Goal: Use online tool/utility

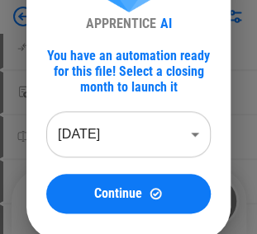
scroll to position [99, 0]
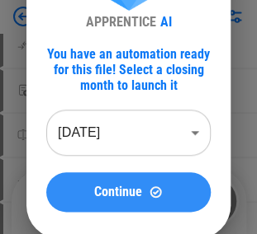
click at [106, 186] on span "Continue" at bounding box center [118, 192] width 48 height 13
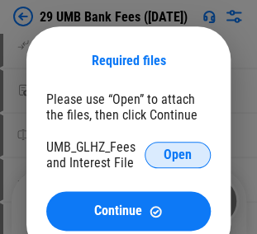
click at [158, 154] on button "Open" at bounding box center [177, 155] width 66 height 26
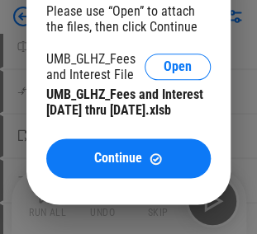
scroll to position [231, 0]
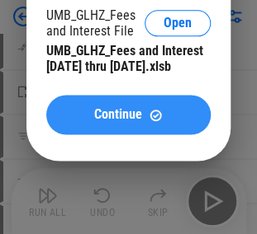
click at [132, 121] on span "Continue" at bounding box center [118, 114] width 48 height 13
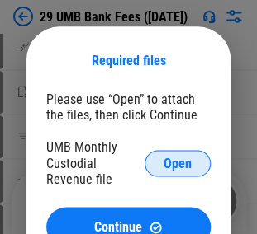
click at [180, 166] on span "Open" at bounding box center [177, 163] width 28 height 13
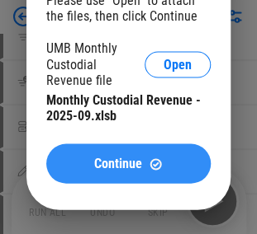
click at [118, 161] on span "Continue" at bounding box center [118, 163] width 48 height 13
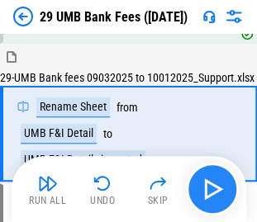
scroll to position [120, 0]
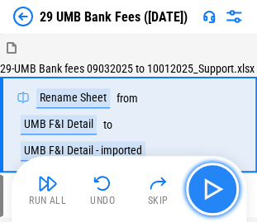
click at [212, 178] on img "button" at bounding box center [212, 189] width 26 height 26
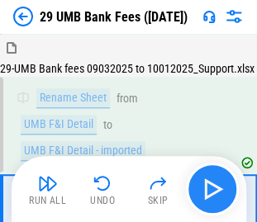
scroll to position [204, 0]
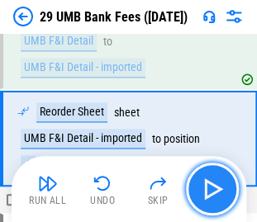
click at [212, 178] on img "button" at bounding box center [212, 189] width 26 height 26
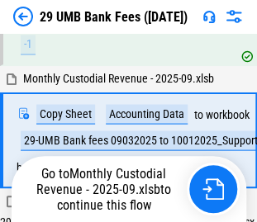
scroll to position [325, 0]
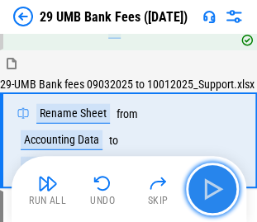
click at [211, 185] on img "button" at bounding box center [212, 189] width 26 height 26
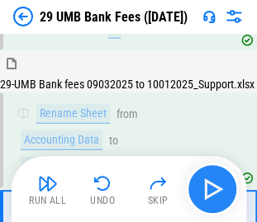
scroll to position [559, 0]
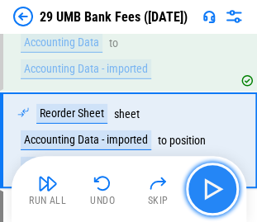
click at [211, 185] on img "button" at bounding box center [212, 189] width 26 height 26
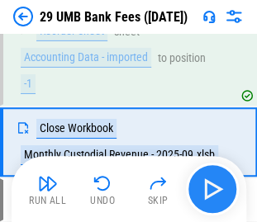
scroll to position [643, 0]
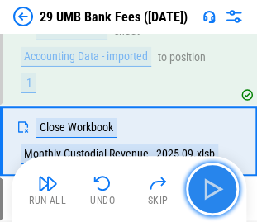
click at [211, 185] on img "button" at bounding box center [212, 189] width 26 height 26
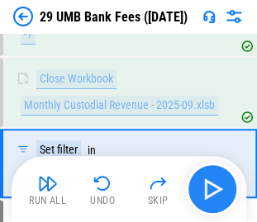
scroll to position [713, 0]
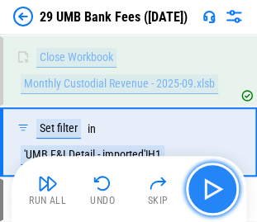
click at [211, 187] on img "button" at bounding box center [212, 189] width 26 height 26
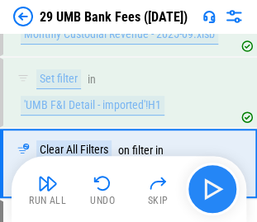
scroll to position [784, 0]
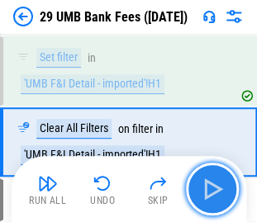
click at [211, 187] on img "button" at bounding box center [212, 189] width 26 height 26
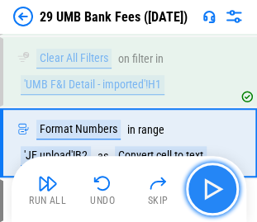
click at [211, 187] on img "button" at bounding box center [212, 189] width 26 height 26
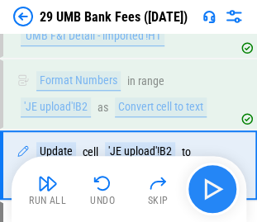
scroll to position [924, 0]
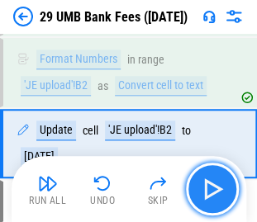
click at [211, 187] on img "button" at bounding box center [212, 189] width 26 height 26
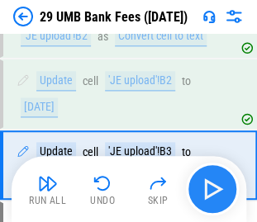
scroll to position [995, 0]
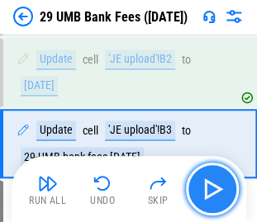
click at [211, 187] on img "button" at bounding box center [212, 189] width 26 height 26
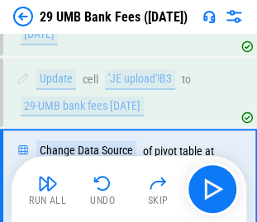
scroll to position [1077, 0]
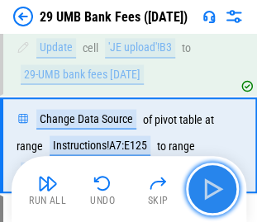
click at [211, 190] on img "button" at bounding box center [212, 189] width 26 height 26
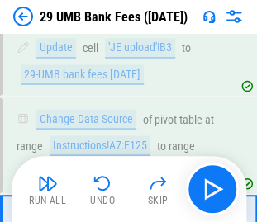
scroll to position [1161, 0]
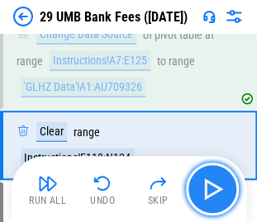
click at [214, 191] on img "button" at bounding box center [212, 189] width 26 height 26
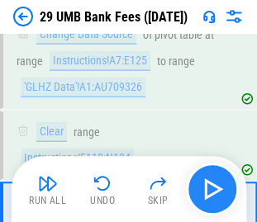
scroll to position [1232, 0]
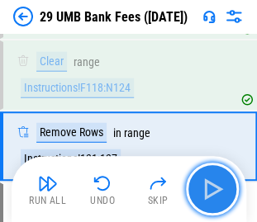
click at [214, 191] on img "button" at bounding box center [212, 189] width 26 height 26
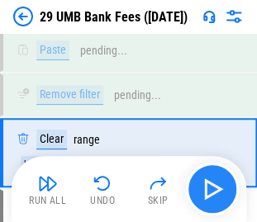
scroll to position [1524, 0]
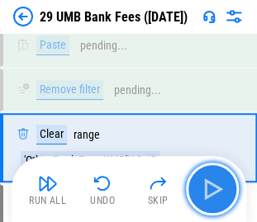
click at [214, 191] on img "button" at bounding box center [212, 189] width 26 height 26
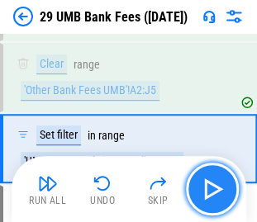
click at [214, 191] on img "button" at bounding box center [212, 189] width 26 height 26
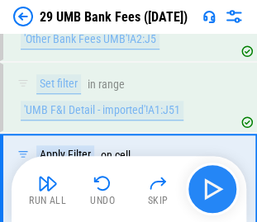
scroll to position [1677, 0]
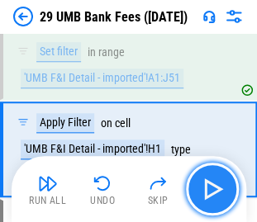
click at [214, 191] on img "button" at bounding box center [212, 189] width 26 height 26
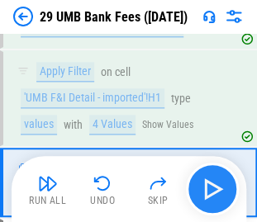
scroll to position [1760, 0]
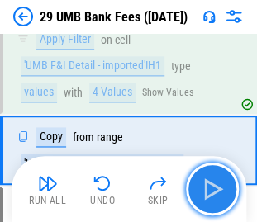
click at [214, 191] on img "button" at bounding box center [212, 189] width 26 height 26
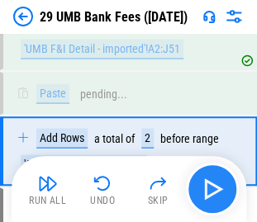
scroll to position [1876, 0]
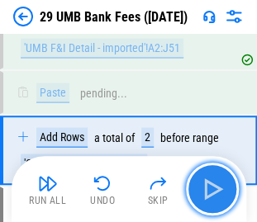
click at [214, 191] on img "button" at bounding box center [212, 189] width 26 height 26
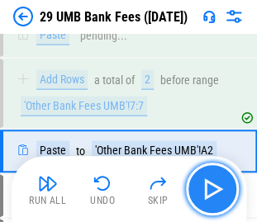
click at [214, 191] on img "button" at bounding box center [212, 189] width 26 height 26
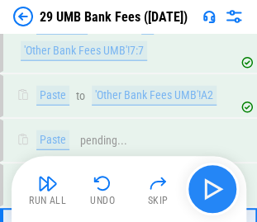
scroll to position [2092, 0]
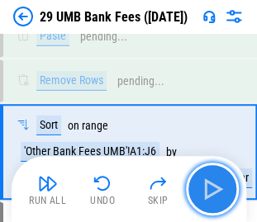
click at [214, 191] on img "button" at bounding box center [212, 189] width 26 height 26
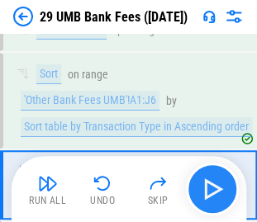
scroll to position [2175, 0]
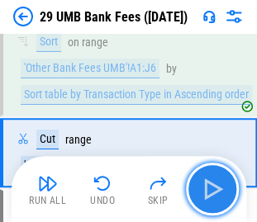
click at [214, 191] on img "button" at bounding box center [212, 189] width 26 height 26
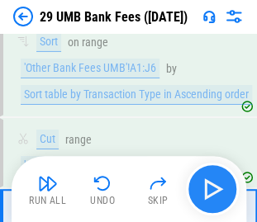
scroll to position [2245, 0]
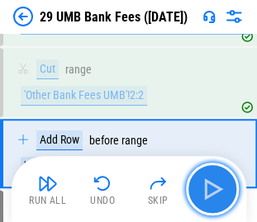
click at [214, 191] on img "button" at bounding box center [212, 189] width 26 height 26
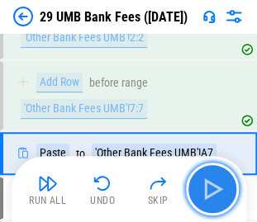
click at [214, 191] on img "button" at bounding box center [212, 189] width 26 height 26
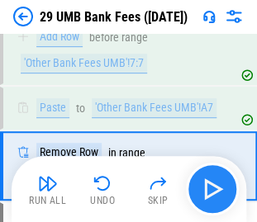
scroll to position [2360, 0]
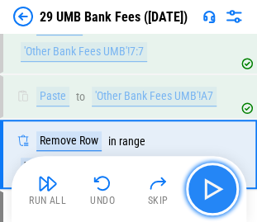
click at [214, 191] on img "button" at bounding box center [212, 189] width 26 height 26
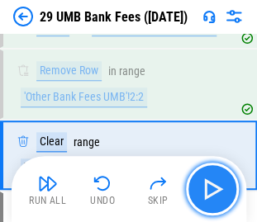
click at [214, 191] on img "button" at bounding box center [212, 189] width 26 height 26
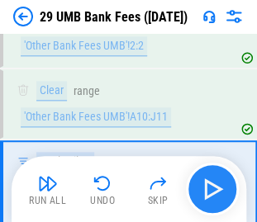
scroll to position [2514, 0]
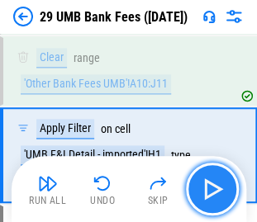
click at [214, 191] on img "button" at bounding box center [212, 189] width 26 height 26
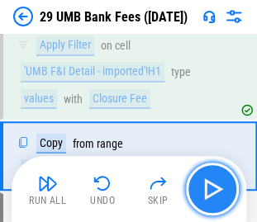
click at [214, 191] on img "button" at bounding box center [212, 189] width 26 height 26
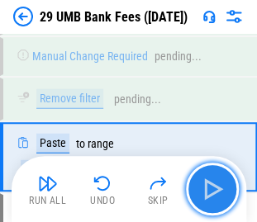
click at [214, 191] on img "button" at bounding box center [212, 189] width 26 height 26
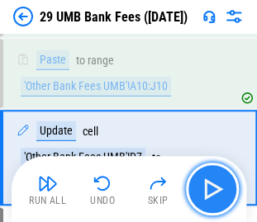
click at [214, 191] on img "button" at bounding box center [212, 189] width 26 height 26
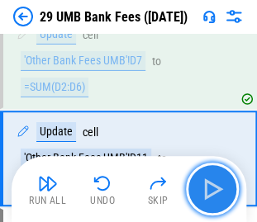
click at [214, 191] on img "button" at bounding box center [212, 189] width 26 height 26
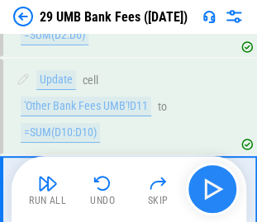
scroll to position [3016, 0]
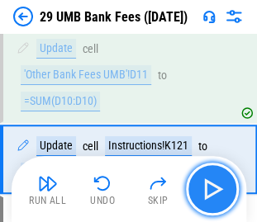
click at [211, 186] on img "button" at bounding box center [212, 189] width 26 height 26
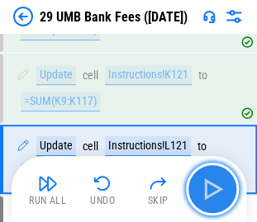
click at [211, 186] on img "button" at bounding box center [212, 189] width 26 height 26
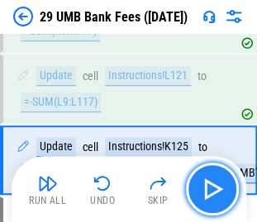
click at [211, 186] on img "button" at bounding box center [212, 189] width 26 height 26
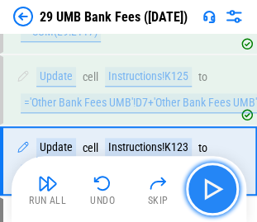
click at [211, 186] on img "button" at bounding box center [212, 189] width 26 height 26
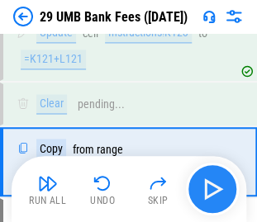
scroll to position [3342, 0]
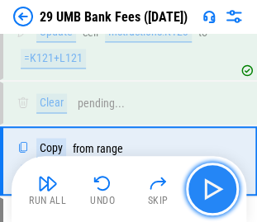
click at [211, 186] on img "button" at bounding box center [212, 189] width 26 height 26
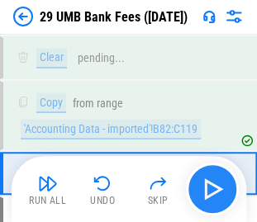
scroll to position [3399, 0]
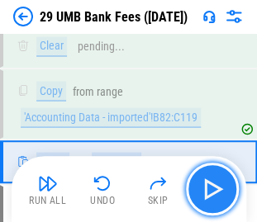
click at [211, 186] on img "button" at bounding box center [212, 189] width 26 height 26
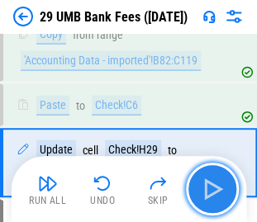
click at [211, 186] on img "button" at bounding box center [212, 189] width 26 height 26
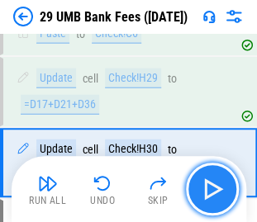
click at [211, 186] on img "button" at bounding box center [212, 189] width 26 height 26
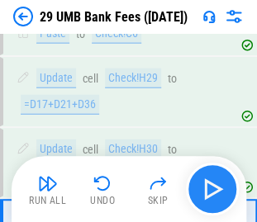
scroll to position [3597, 0]
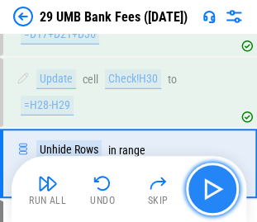
click at [211, 186] on img "button" at bounding box center [212, 189] width 26 height 26
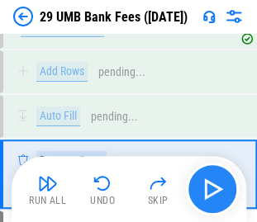
scroll to position [3756, 0]
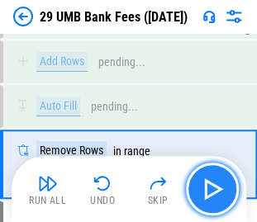
click at [211, 186] on img "button" at bounding box center [212, 189] width 26 height 26
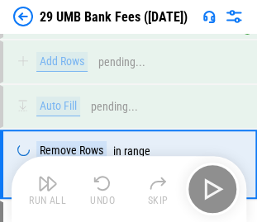
click at [211, 186] on div "Run All Undo Skip" at bounding box center [130, 188] width 218 height 53
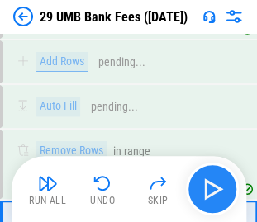
scroll to position [3827, 0]
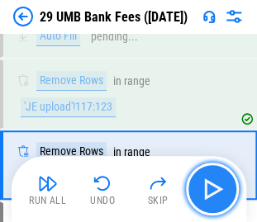
click at [211, 186] on img "button" at bounding box center [212, 189] width 26 height 26
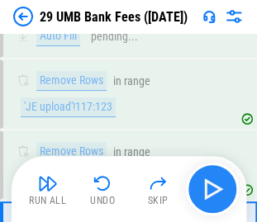
scroll to position [3910, 0]
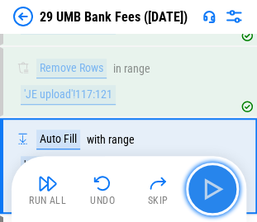
click at [211, 186] on img "button" at bounding box center [212, 189] width 26 height 26
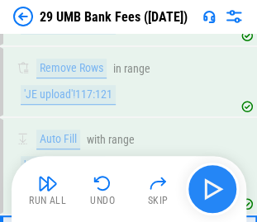
scroll to position [3994, 0]
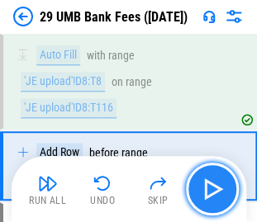
click at [211, 186] on img "button" at bounding box center [212, 189] width 26 height 26
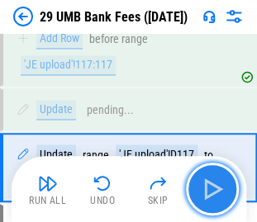
click at [211, 186] on img "button" at bounding box center [212, 189] width 26 height 26
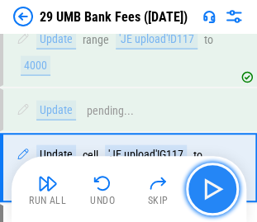
click at [211, 186] on img "button" at bounding box center [212, 189] width 26 height 26
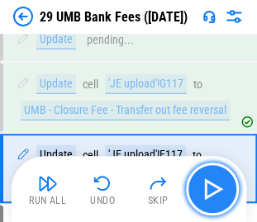
click at [211, 186] on img "button" at bounding box center [212, 189] width 26 height 26
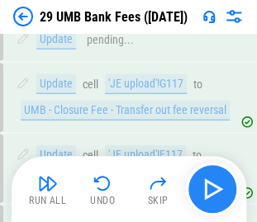
scroll to position [4408, 0]
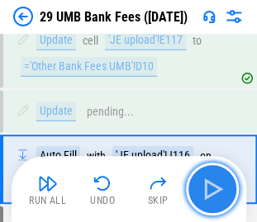
click at [211, 186] on img "button" at bounding box center [212, 189] width 26 height 26
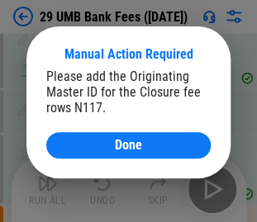
scroll to position [4500, 0]
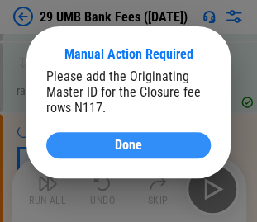
click at [120, 144] on span "Done" at bounding box center [128, 145] width 27 height 13
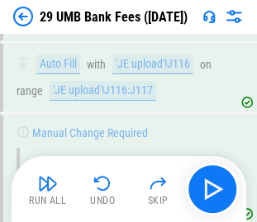
scroll to position [4603, 0]
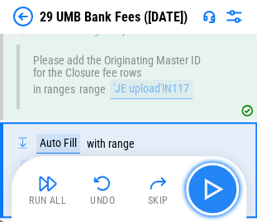
click at [222, 175] on button "button" at bounding box center [212, 188] width 53 height 53
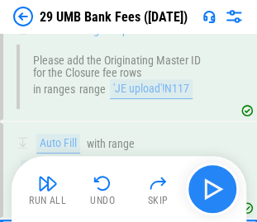
scroll to position [4686, 0]
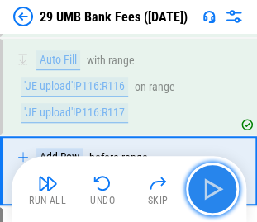
click at [221, 178] on img "button" at bounding box center [212, 189] width 26 height 26
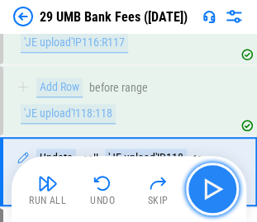
click at [221, 178] on img "button" at bounding box center [212, 189] width 26 height 26
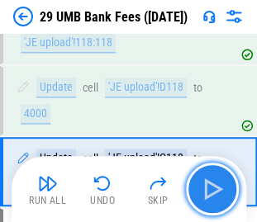
click at [221, 178] on img "button" at bounding box center [212, 189] width 26 height 26
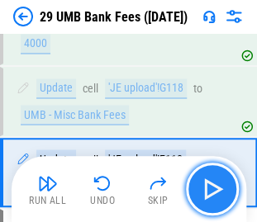
click at [221, 178] on img "button" at bounding box center [212, 189] width 26 height 26
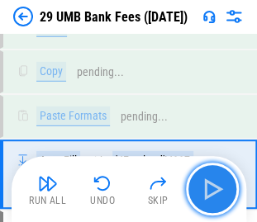
click at [221, 178] on img "button" at bounding box center [212, 189] width 26 height 26
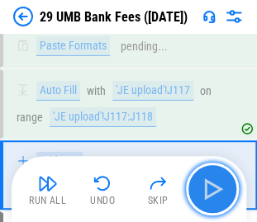
click at [221, 178] on img "button" at bounding box center [212, 189] width 26 height 26
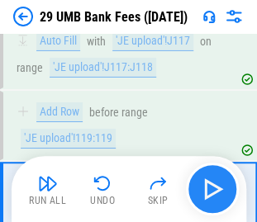
scroll to position [5286, 0]
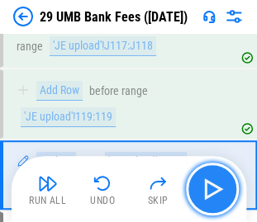
click at [217, 186] on img "button" at bounding box center [212, 189] width 26 height 26
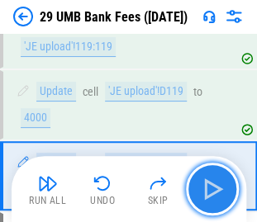
click at [217, 186] on img "button" at bounding box center [212, 189] width 26 height 26
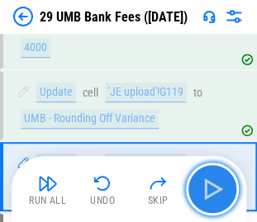
click at [217, 186] on img "button" at bounding box center [212, 189] width 26 height 26
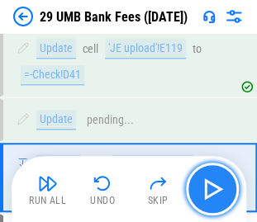
click at [217, 186] on img "button" at bounding box center [212, 189] width 26 height 26
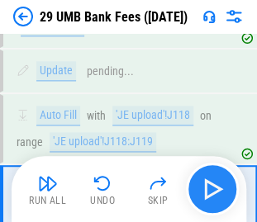
scroll to position [5611, 0]
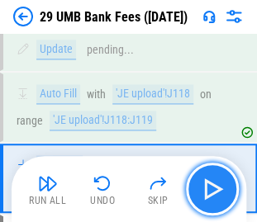
click at [217, 186] on img "button" at bounding box center [212, 189] width 26 height 26
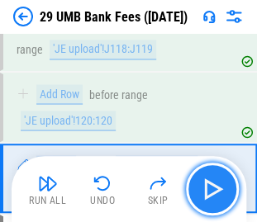
click at [217, 186] on img "button" at bounding box center [212, 189] width 26 height 26
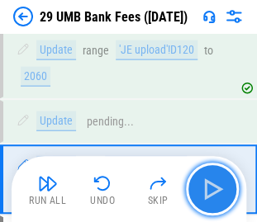
click at [217, 186] on img "button" at bounding box center [212, 189] width 26 height 26
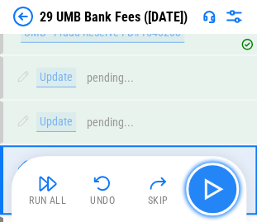
click at [217, 186] on img "button" at bounding box center [212, 189] width 26 height 26
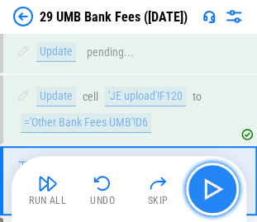
click at [217, 186] on img "button" at bounding box center [212, 189] width 26 height 26
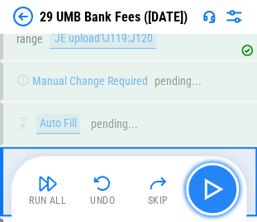
click at [217, 186] on img "button" at bounding box center [212, 189] width 26 height 26
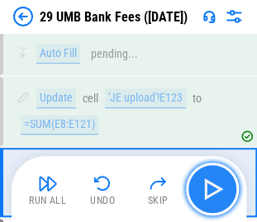
click at [217, 186] on img "button" at bounding box center [212, 189] width 26 height 26
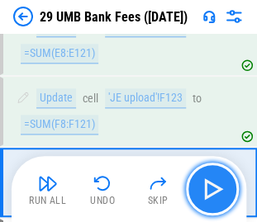
click at [217, 186] on img "button" at bounding box center [212, 189] width 26 height 26
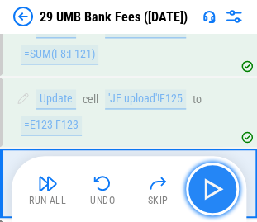
click at [217, 186] on img "button" at bounding box center [212, 189] width 26 height 26
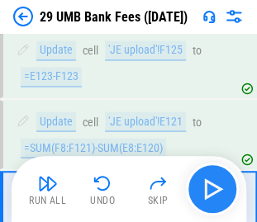
scroll to position [6462, 0]
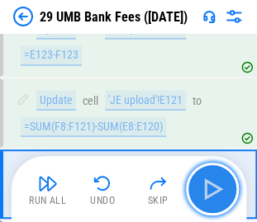
click at [217, 186] on img "button" at bounding box center [212, 189] width 26 height 26
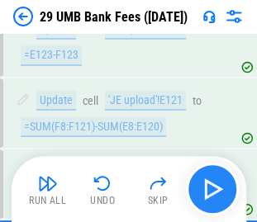
scroll to position [6533, 0]
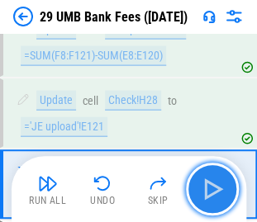
click at [217, 186] on img "button" at bounding box center [212, 189] width 26 height 26
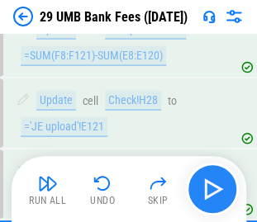
scroll to position [6603, 0]
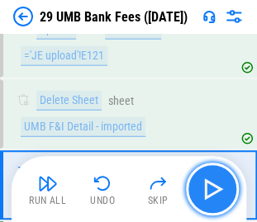
click at [217, 186] on img "button" at bounding box center [212, 189] width 26 height 26
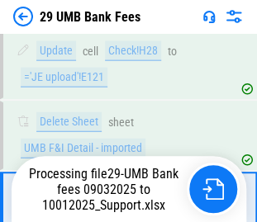
scroll to position [6603, 0]
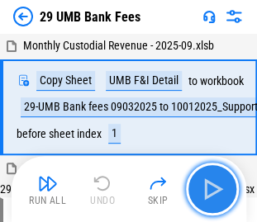
click at [213, 178] on img "button" at bounding box center [212, 189] width 26 height 26
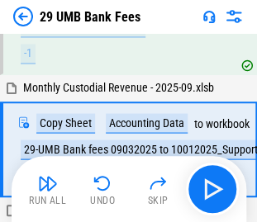
scroll to position [325, 0]
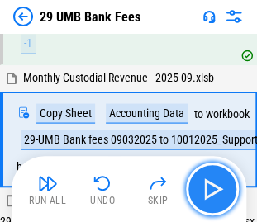
click at [211, 181] on img "button" at bounding box center [212, 189] width 26 height 26
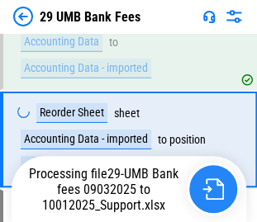
scroll to position [610, 0]
